Goal: Task Accomplishment & Management: Complete application form

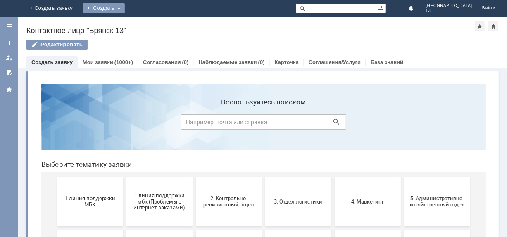
click at [125, 7] on div "Создать" at bounding box center [104, 8] width 42 height 10
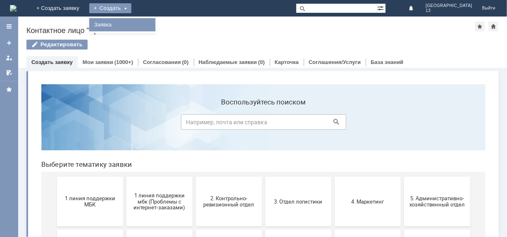
click at [154, 24] on link "Заявка" at bounding box center [122, 25] width 63 height 10
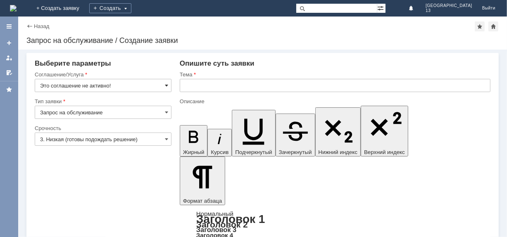
click at [166, 84] on span at bounding box center [166, 85] width 3 height 7
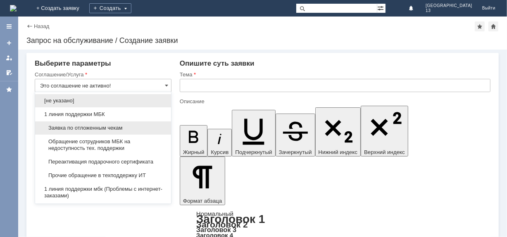
click at [123, 128] on span "Заявка по отложенным чекам" at bounding box center [103, 128] width 126 height 7
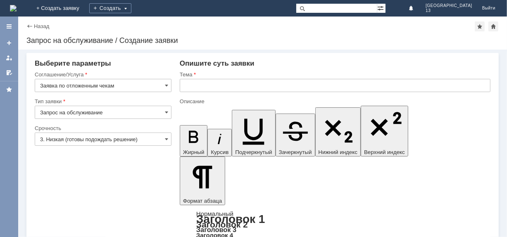
type input "Заявка по отложенным чекам"
click at [192, 88] on input "text" at bounding box center [335, 85] width 311 height 13
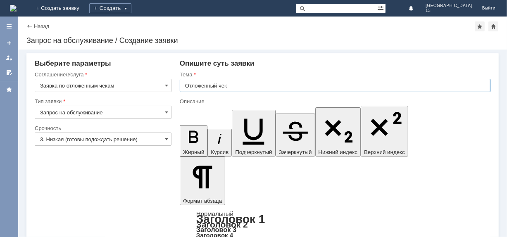
type input "Отложенный чек"
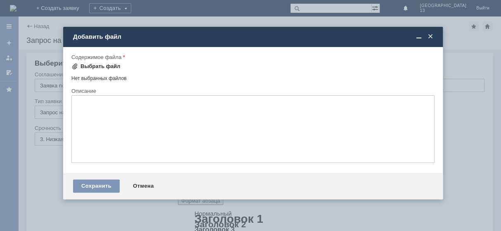
click at [76, 63] on span at bounding box center [74, 66] width 7 height 7
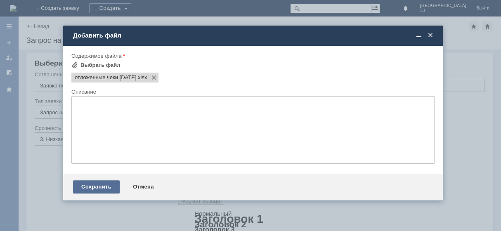
click at [92, 190] on div "Сохранить" at bounding box center [96, 186] width 47 height 13
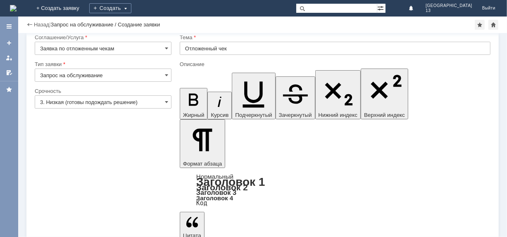
scroll to position [18, 0]
